Goal: Navigation & Orientation: Find specific page/section

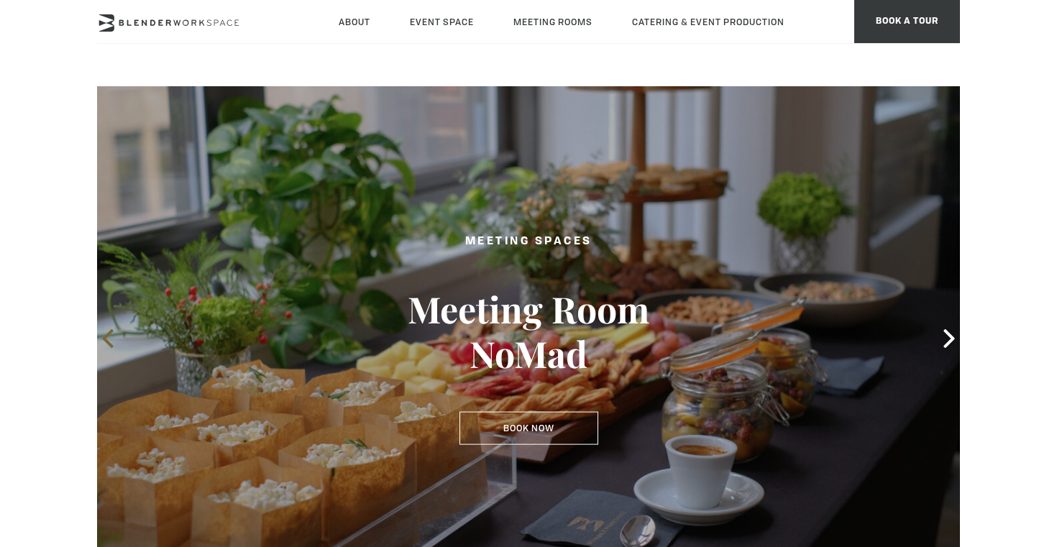
click at [111, 344] on icon at bounding box center [107, 338] width 11 height 19
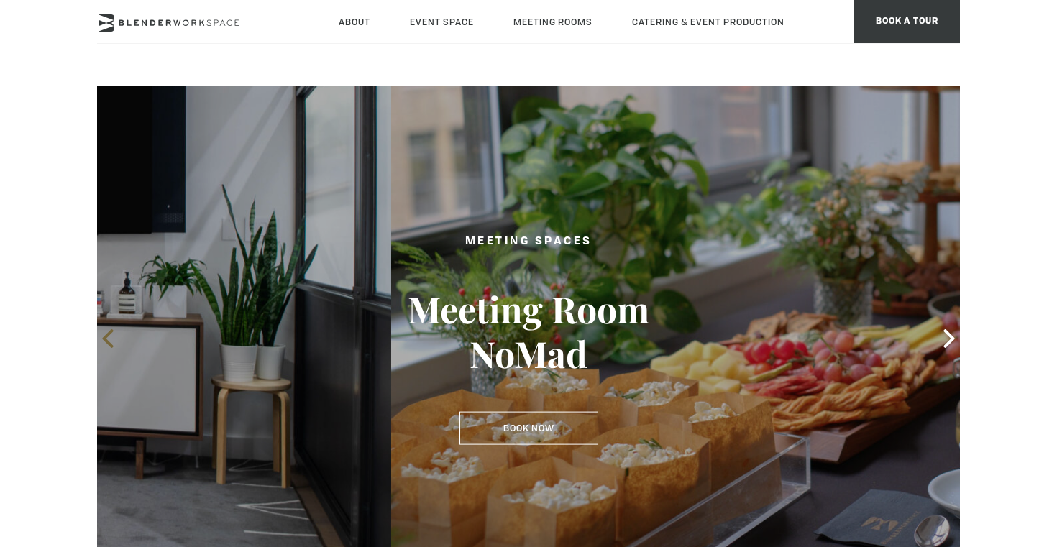
click at [111, 344] on icon at bounding box center [107, 338] width 11 height 19
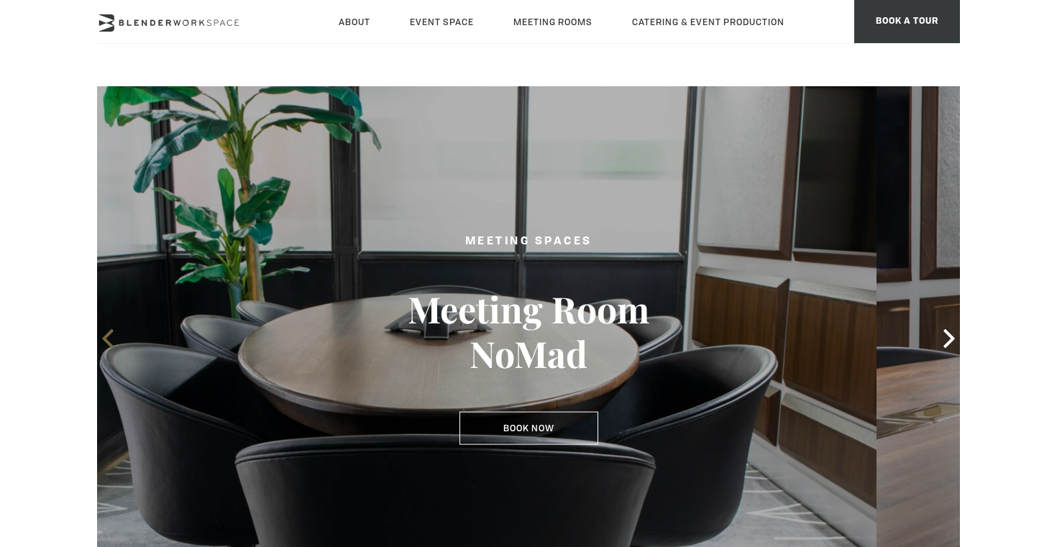
click at [111, 344] on icon at bounding box center [107, 338] width 11 height 19
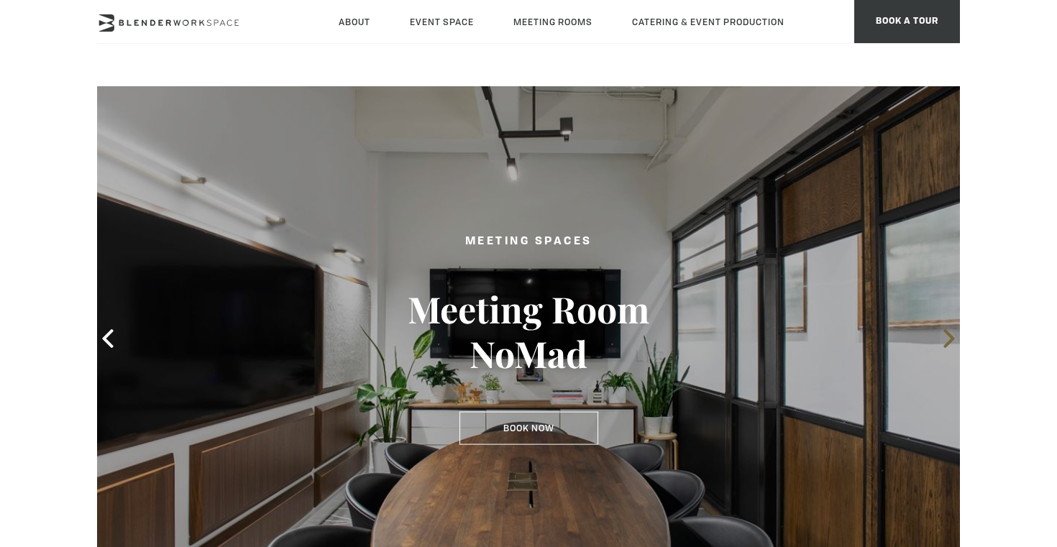
click at [942, 338] on icon at bounding box center [949, 338] width 19 height 19
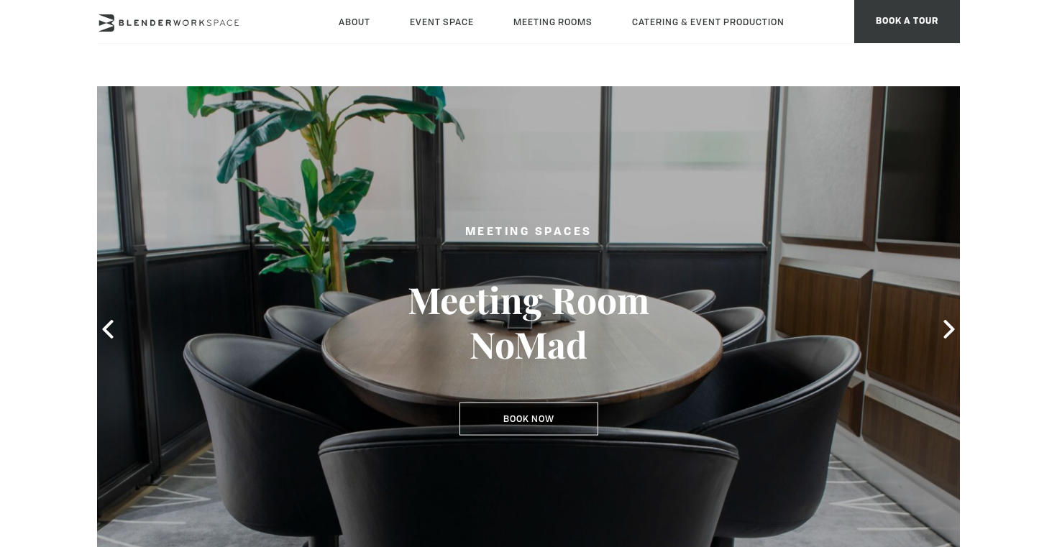
scroll to position [11, 0]
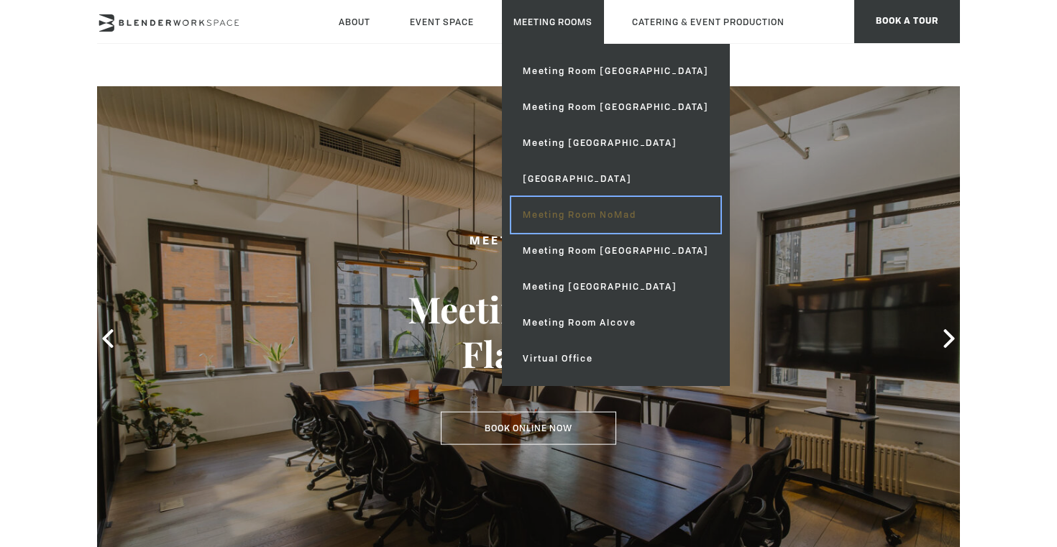
click at [585, 208] on link "Meeting Room NoMad" at bounding box center [615, 215] width 209 height 36
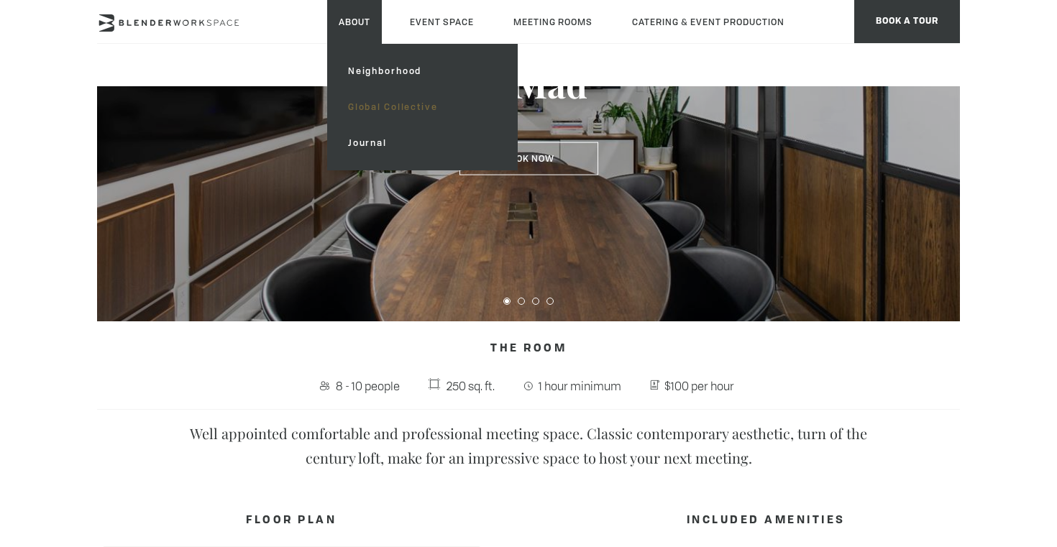
scroll to position [272, 0]
